Goal: Transaction & Acquisition: Purchase product/service

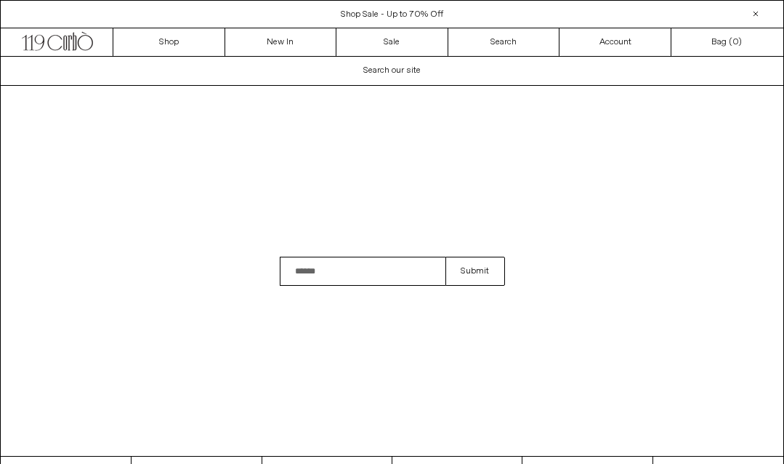
click at [328, 270] on input "Search" at bounding box center [363, 271] width 166 height 29
type input "**********"
click at [474, 271] on button "Submit" at bounding box center [475, 271] width 59 height 29
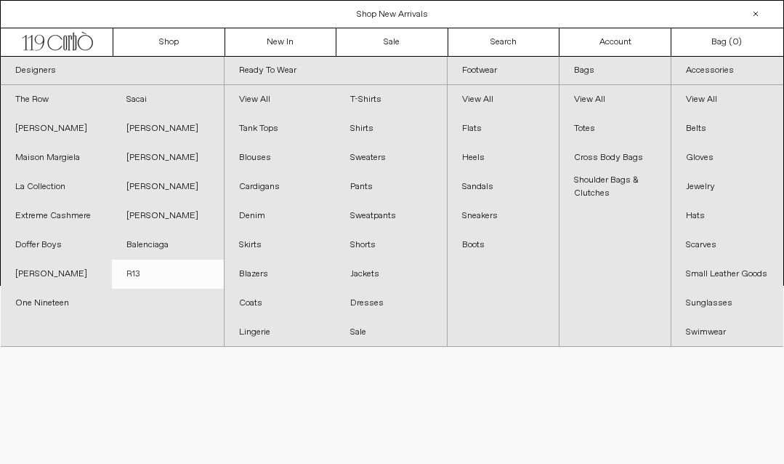
click at [139, 276] on link "R13" at bounding box center [167, 274] width 111 height 29
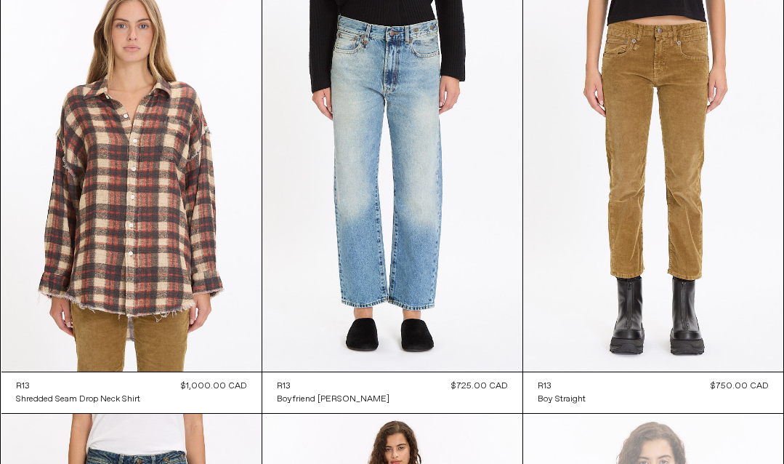
scroll to position [542, 0]
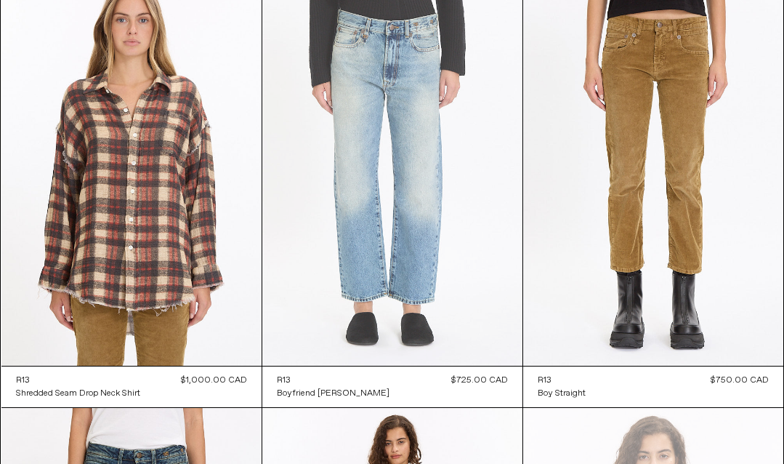
click at [367, 257] on at bounding box center [392, 170] width 260 height 390
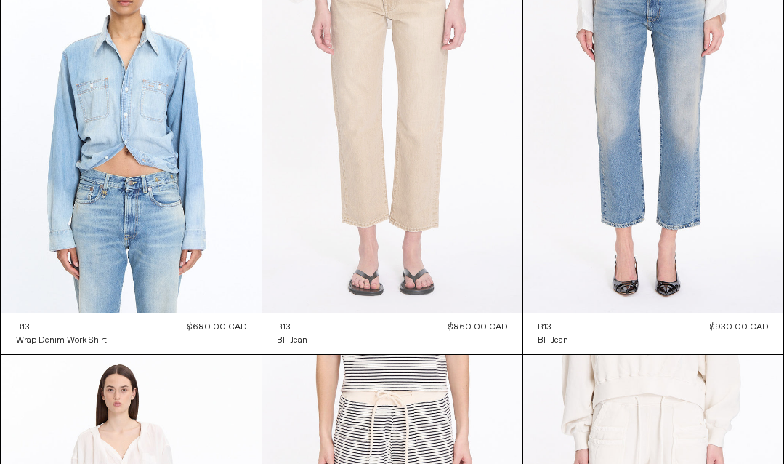
scroll to position [2760, 0]
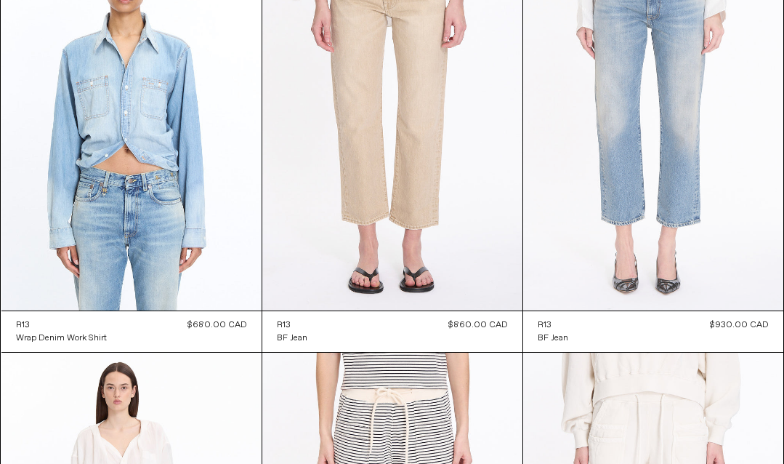
click at [608, 177] on at bounding box center [653, 115] width 260 height 390
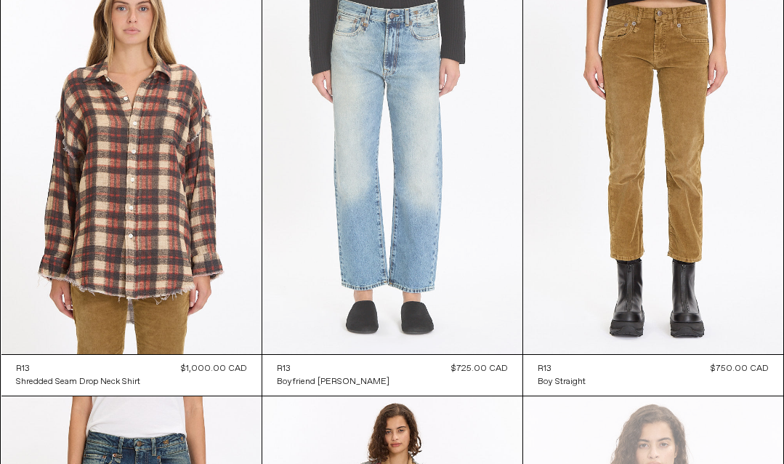
scroll to position [552, 0]
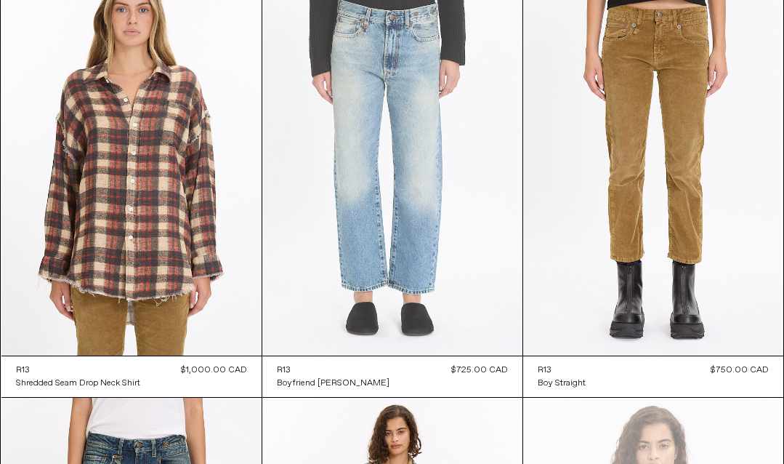
click at [443, 161] on at bounding box center [392, 160] width 260 height 390
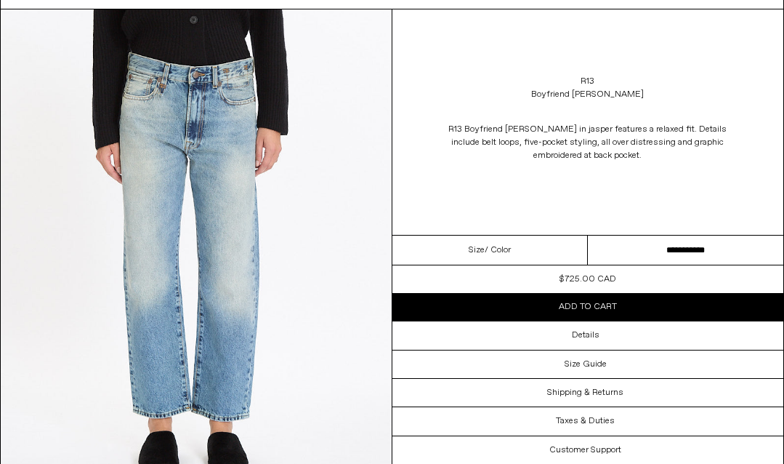
scroll to position [76, 0]
